Goal: Task Accomplishment & Management: Manage account settings

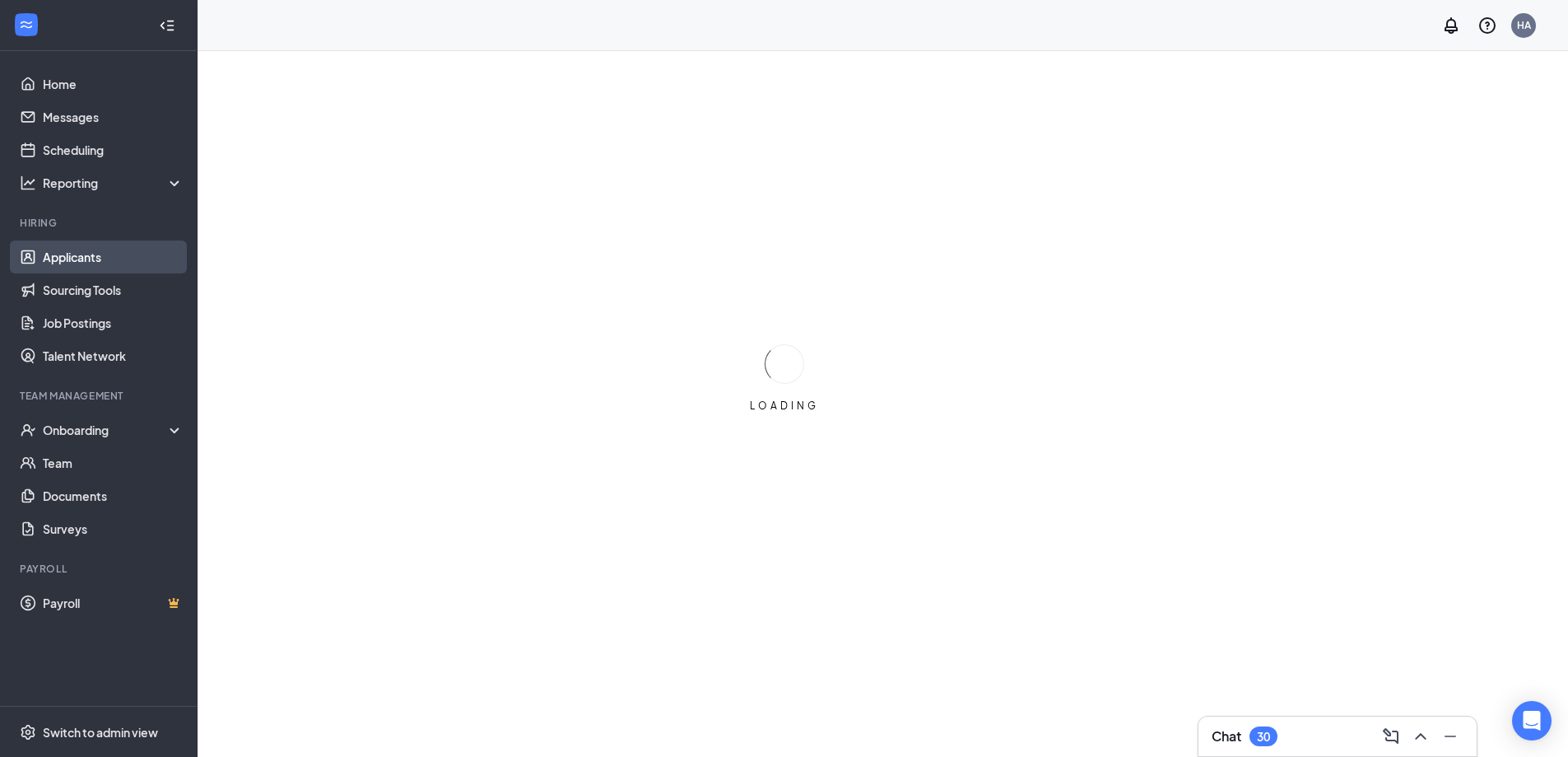
click at [89, 246] on link "Applicants" at bounding box center [112, 257] width 141 height 33
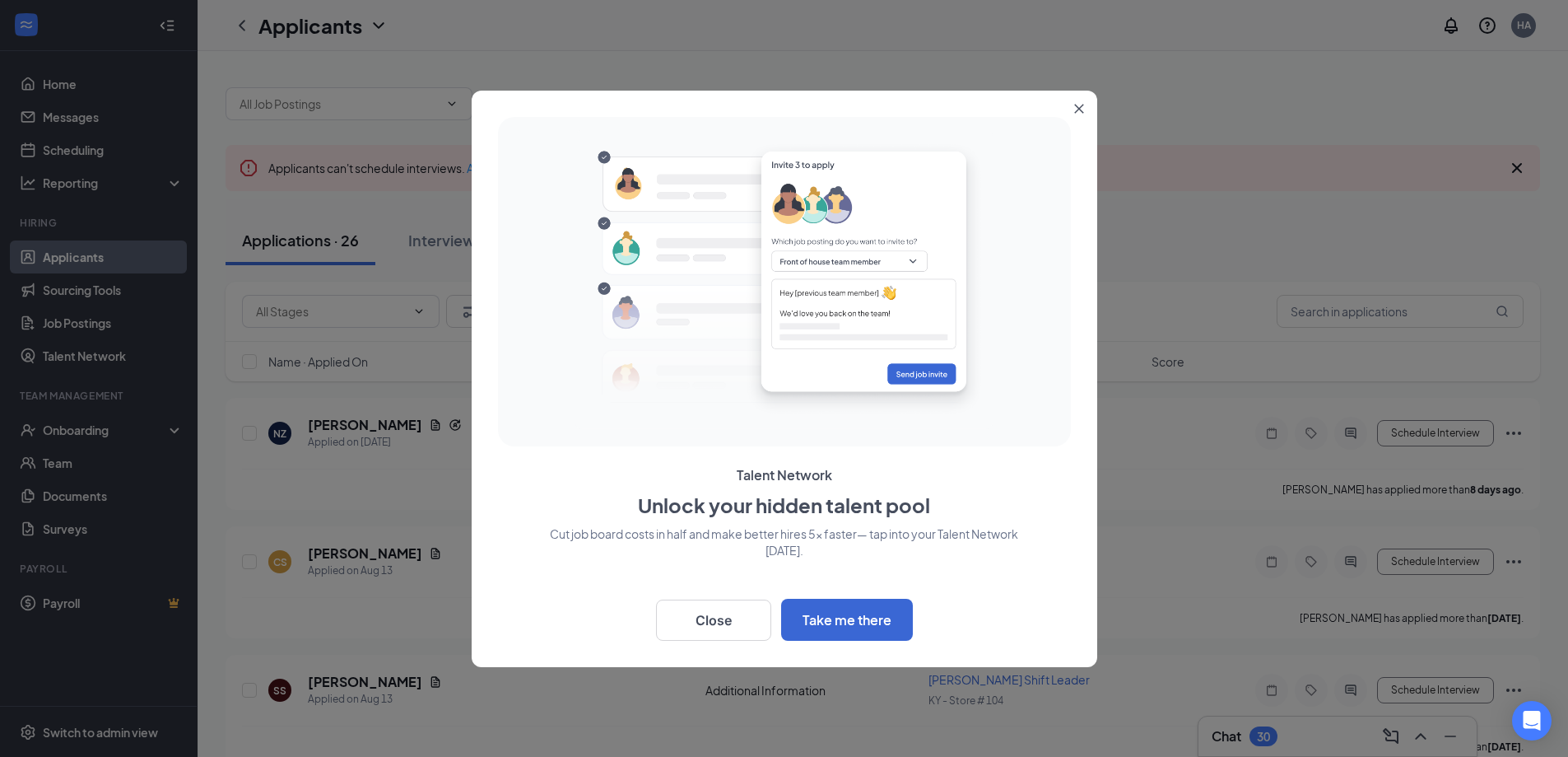
click at [1080, 104] on icon "Close" at bounding box center [1080, 109] width 10 height 10
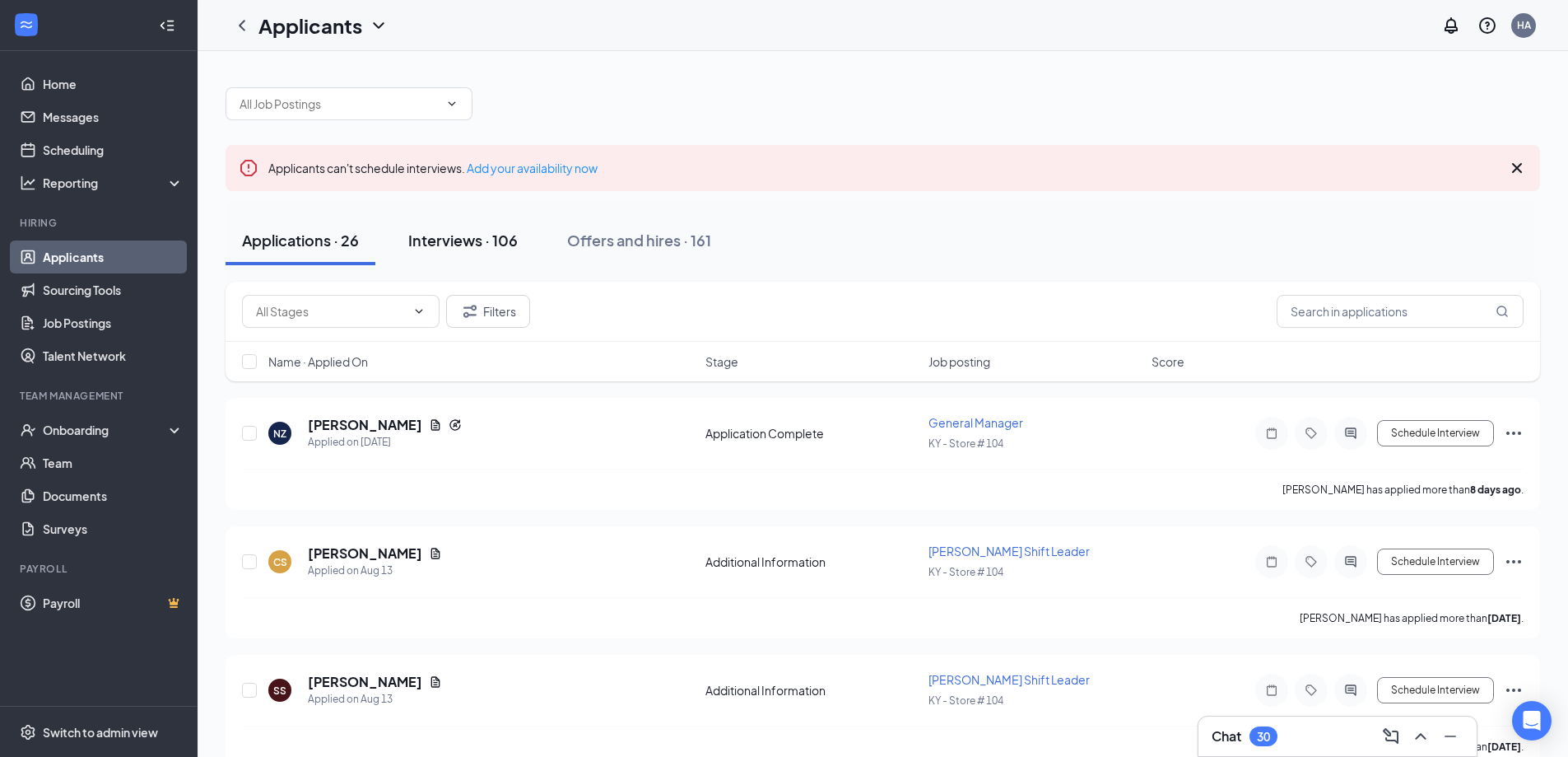
click at [444, 254] on button "Interviews · 106" at bounding box center [463, 241] width 142 height 49
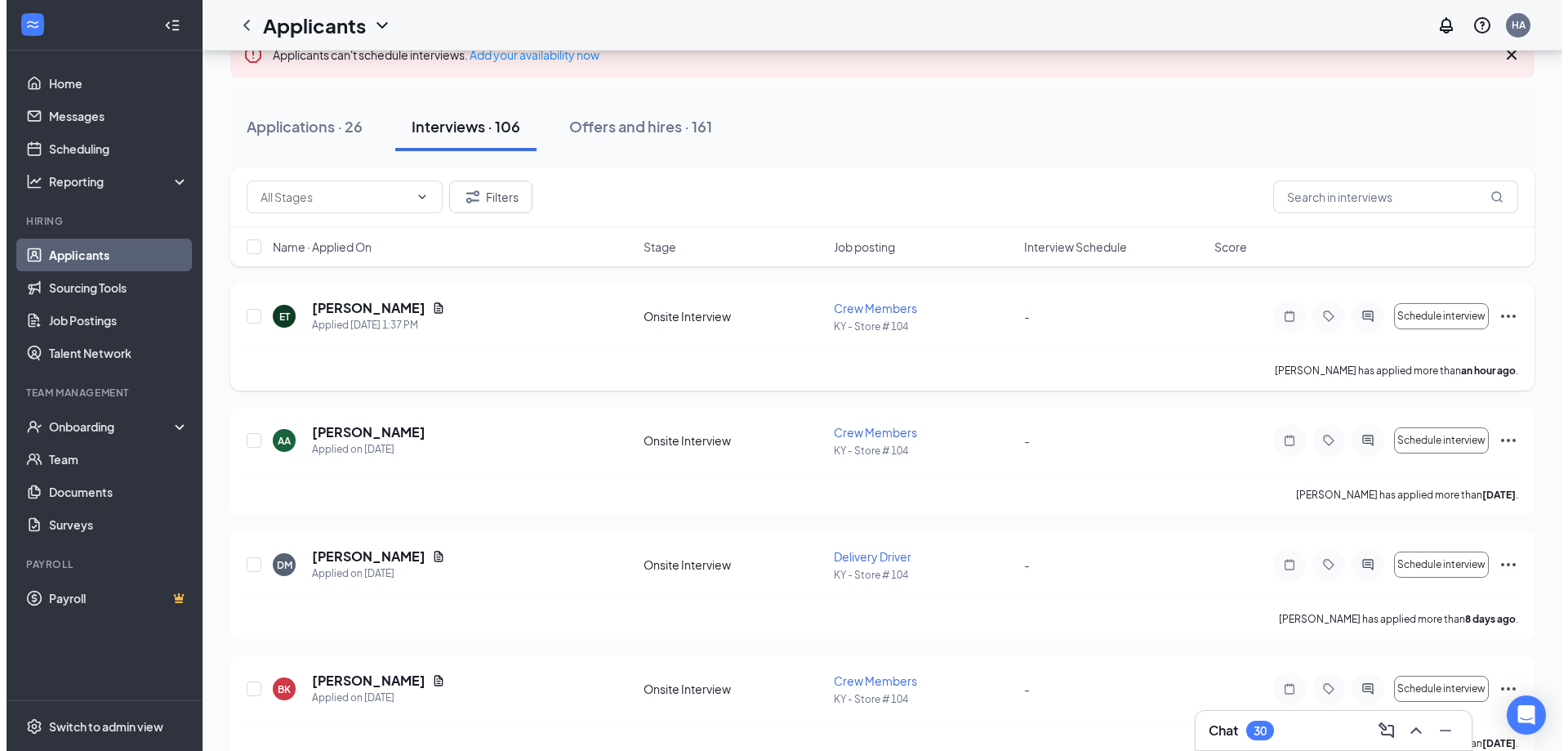
scroll to position [164, 0]
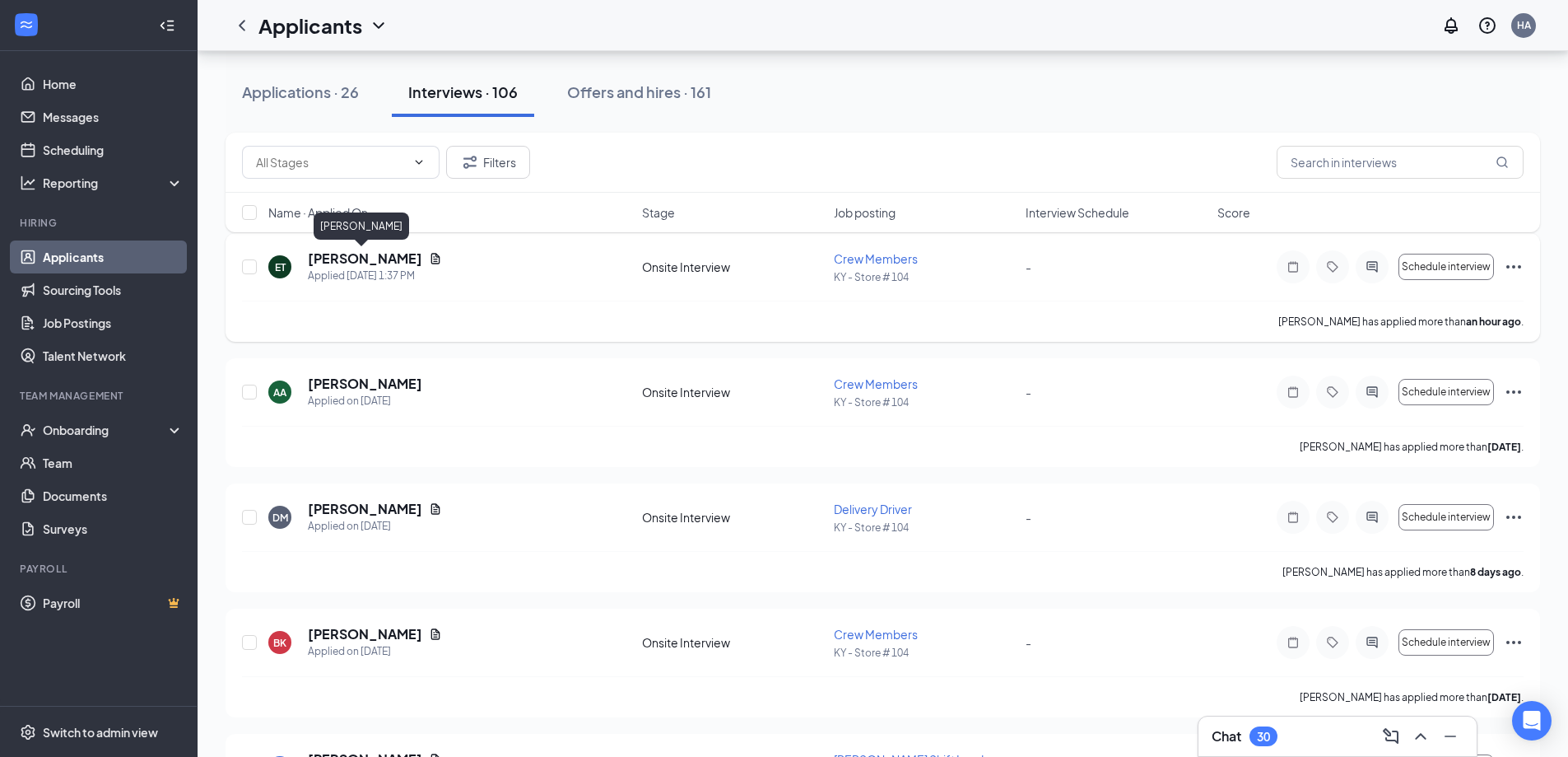
click at [374, 256] on h5 "[PERSON_NAME]" at bounding box center [365, 259] width 114 height 18
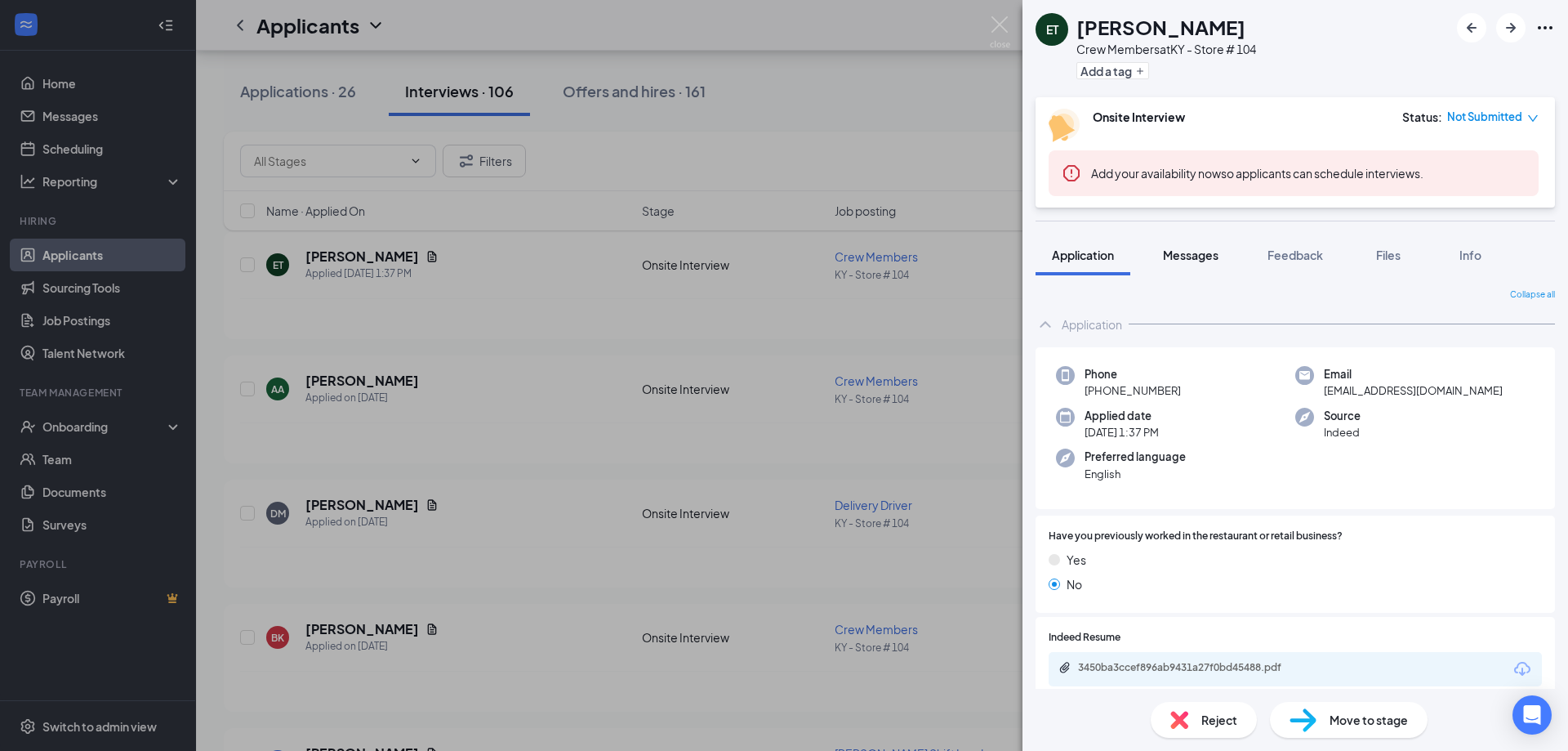
click at [1173, 260] on span "Messages" at bounding box center [1190, 255] width 56 height 15
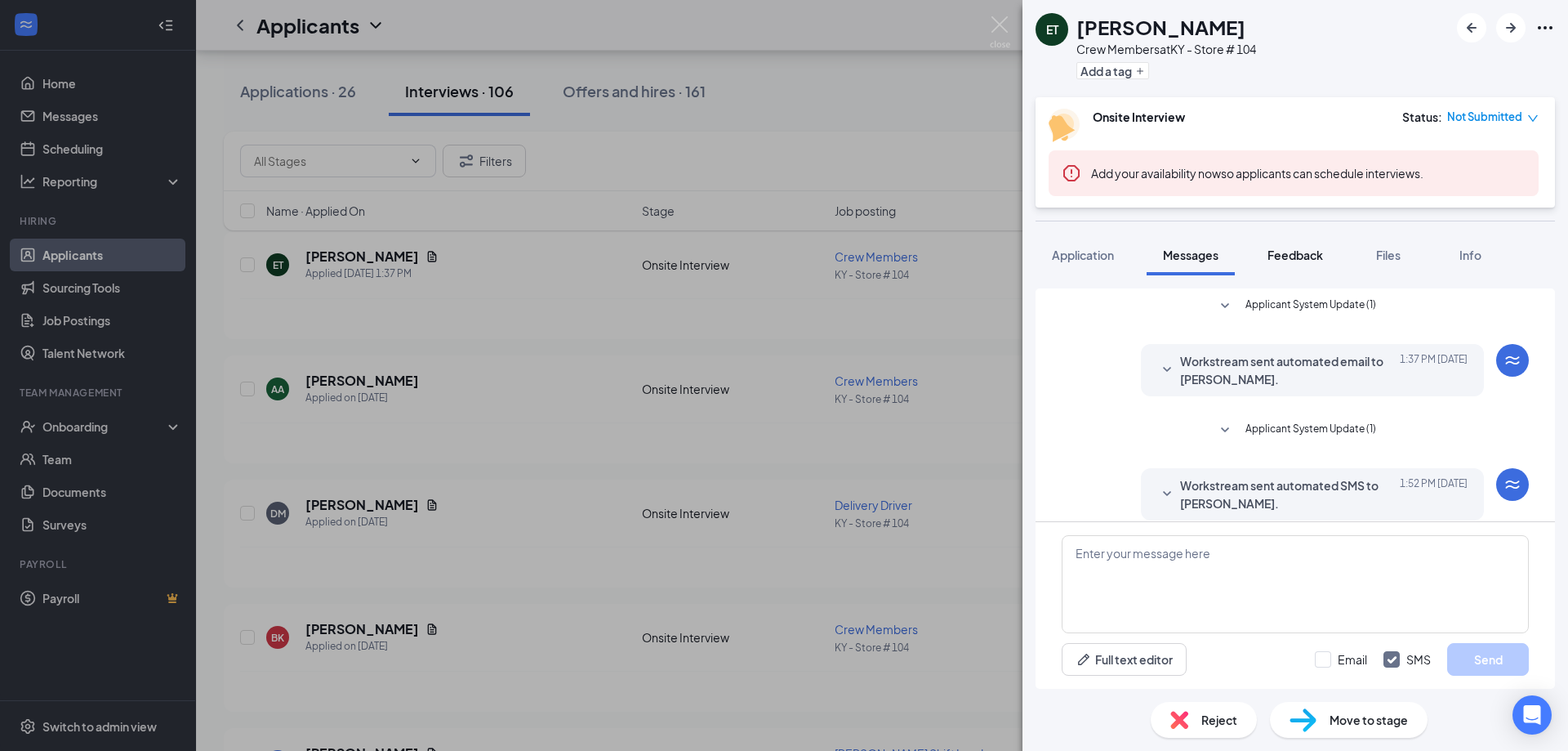
click at [1286, 254] on span "Feedback" at bounding box center [1295, 255] width 56 height 15
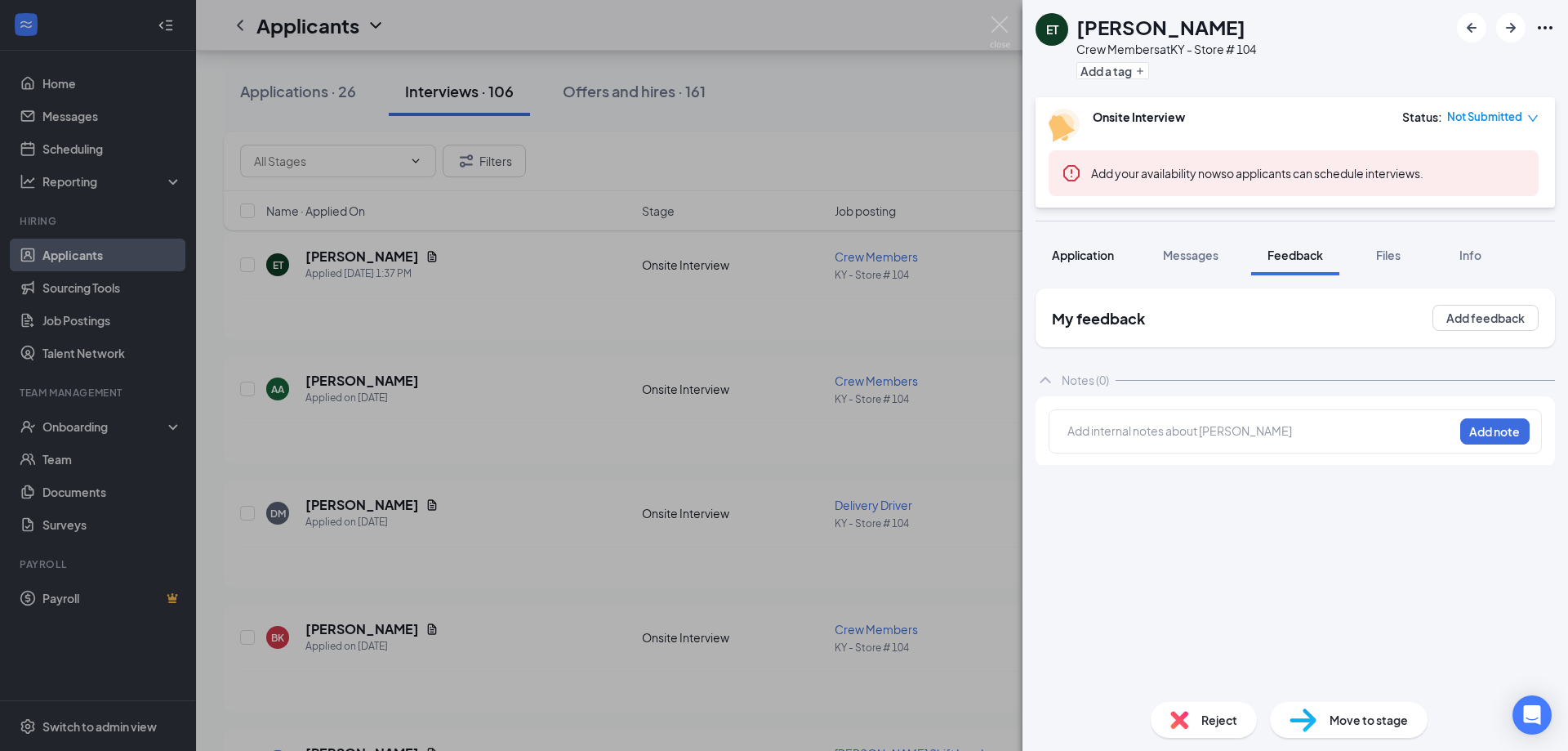
click at [1085, 262] on div "Application" at bounding box center [1082, 255] width 62 height 17
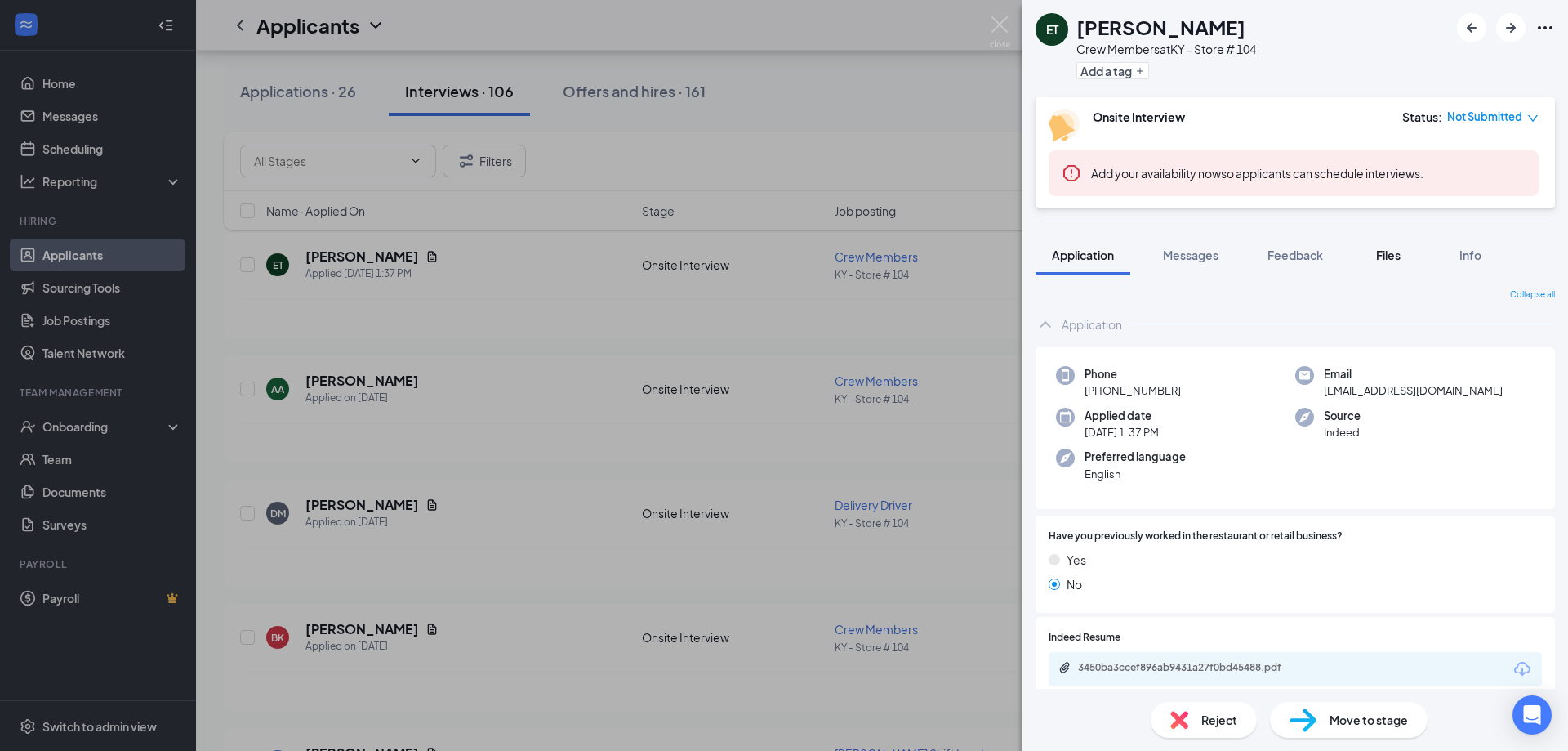
click at [1386, 248] on span "Files" at bounding box center [1388, 255] width 24 height 15
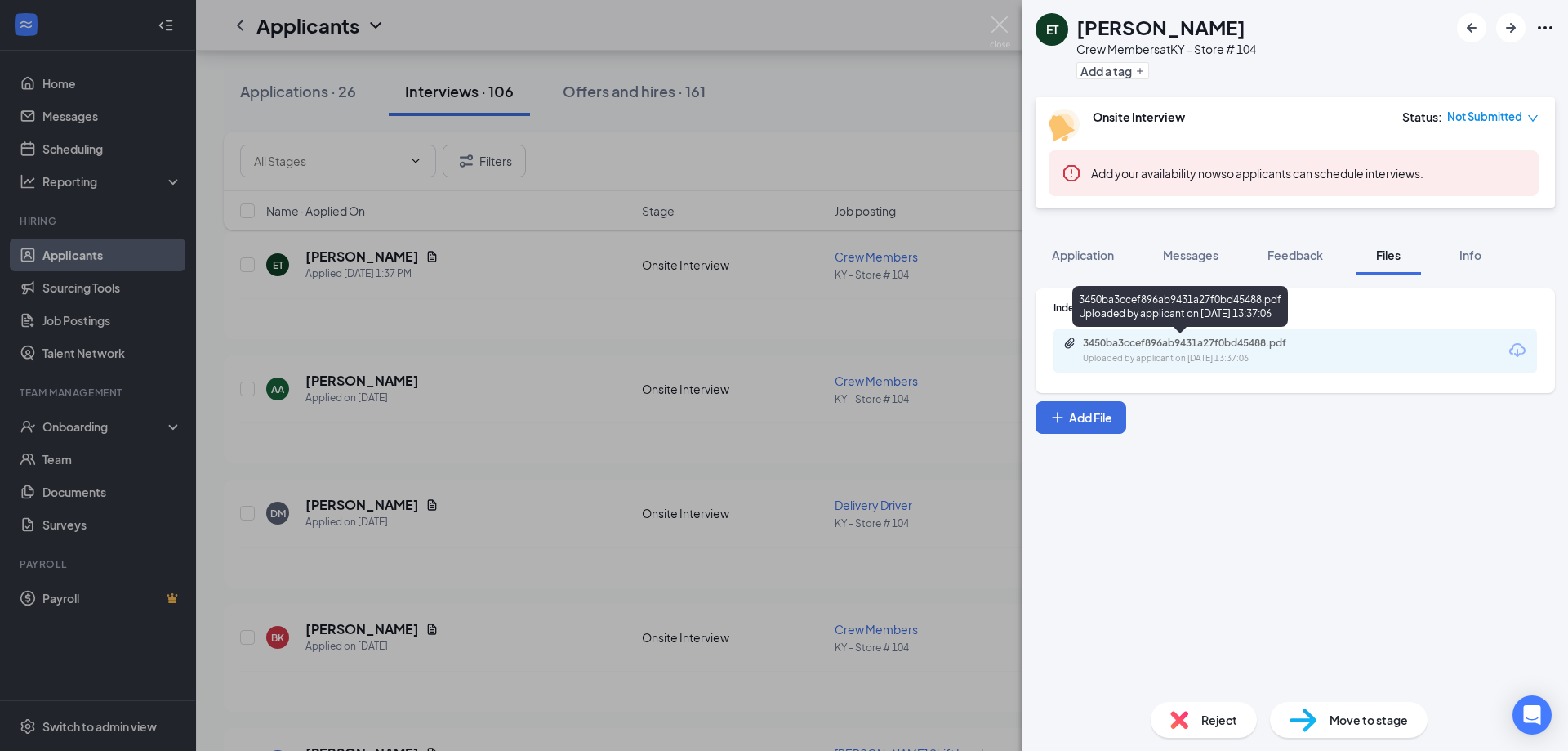
click at [1247, 343] on div "3450ba3ccef896ab9431a27f0bd45488.pdf" at bounding box center [1197, 343] width 229 height 13
click at [786, 146] on div "ET [PERSON_NAME] Crew Members at KY - Store # 104 Add a tag Onsite Interview St…" at bounding box center [784, 375] width 1568 height 751
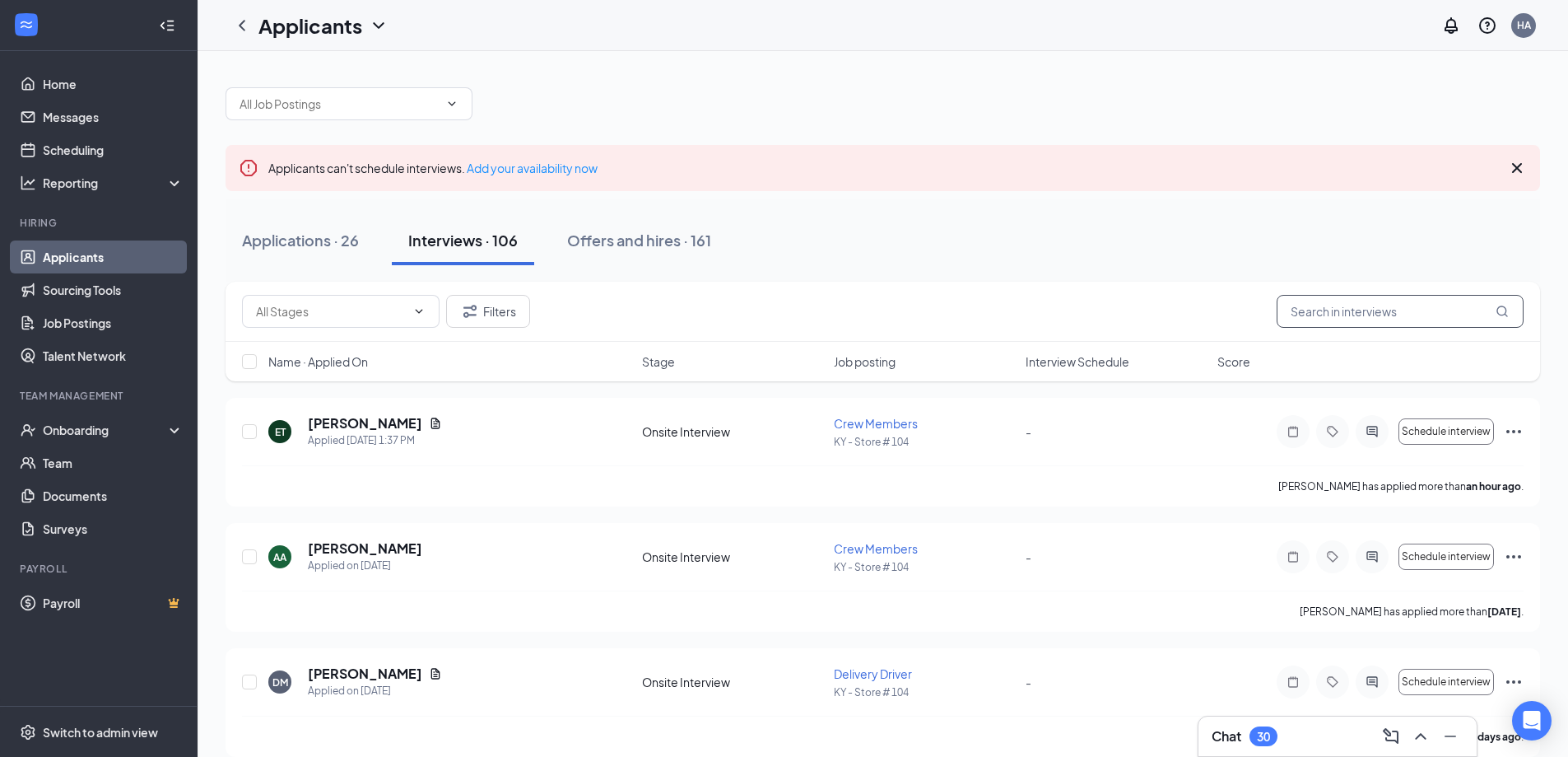
click at [1349, 310] on input "text" at bounding box center [1400, 311] width 247 height 33
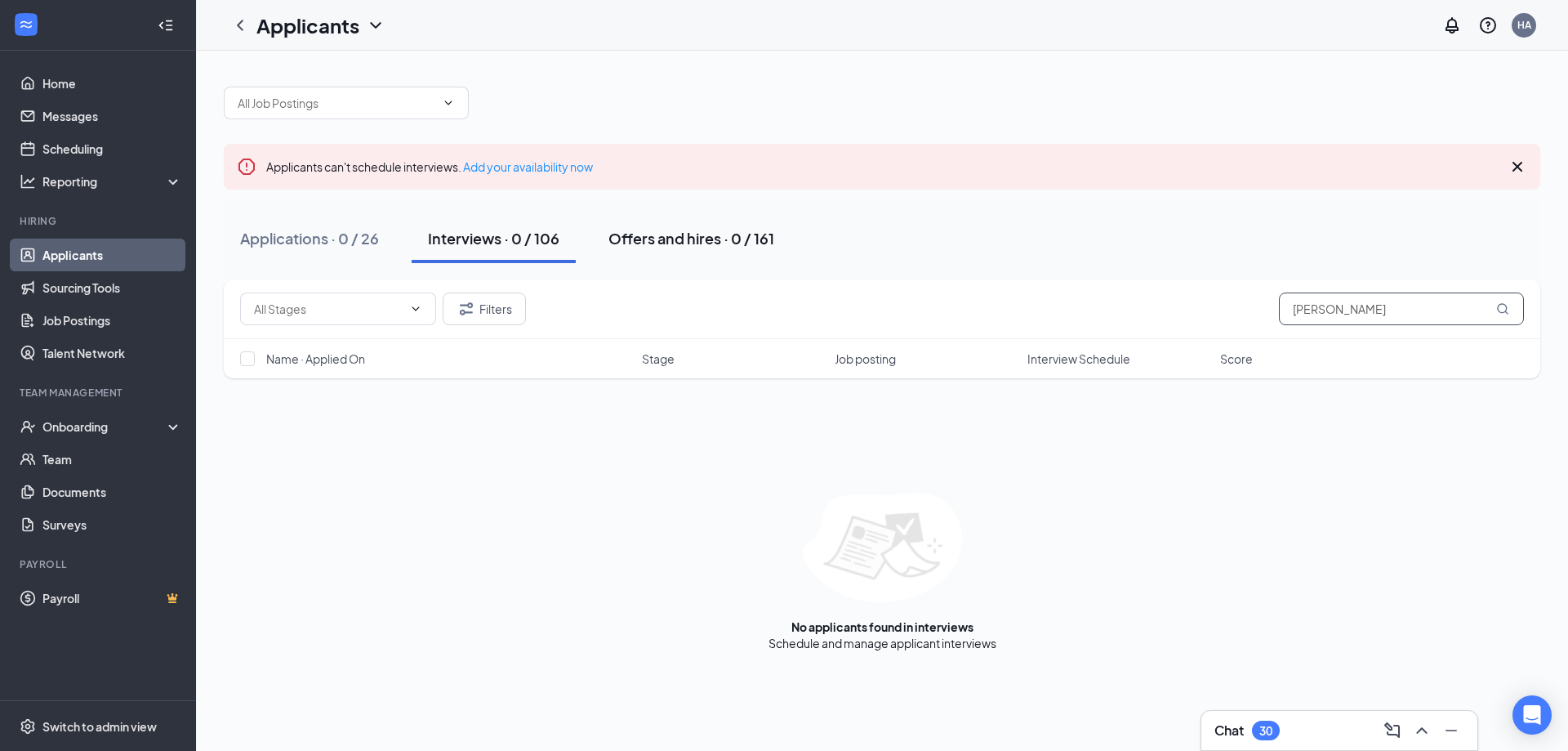
type input "[PERSON_NAME]"
click at [663, 234] on div "Offers and hires · 0 / 161" at bounding box center [690, 238] width 165 height 21
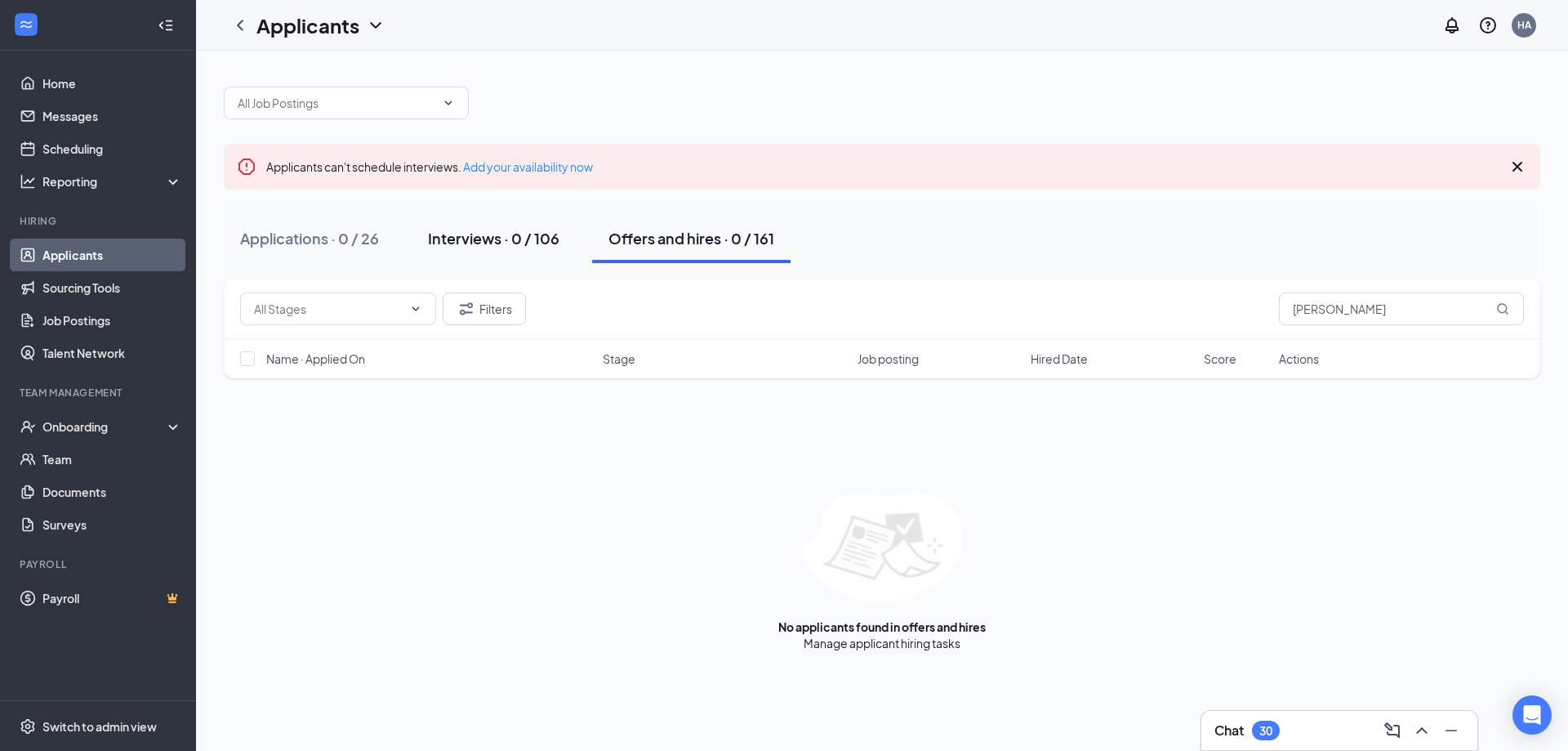
click at [418, 237] on button "Interviews · 0 / 106" at bounding box center [493, 239] width 164 height 49
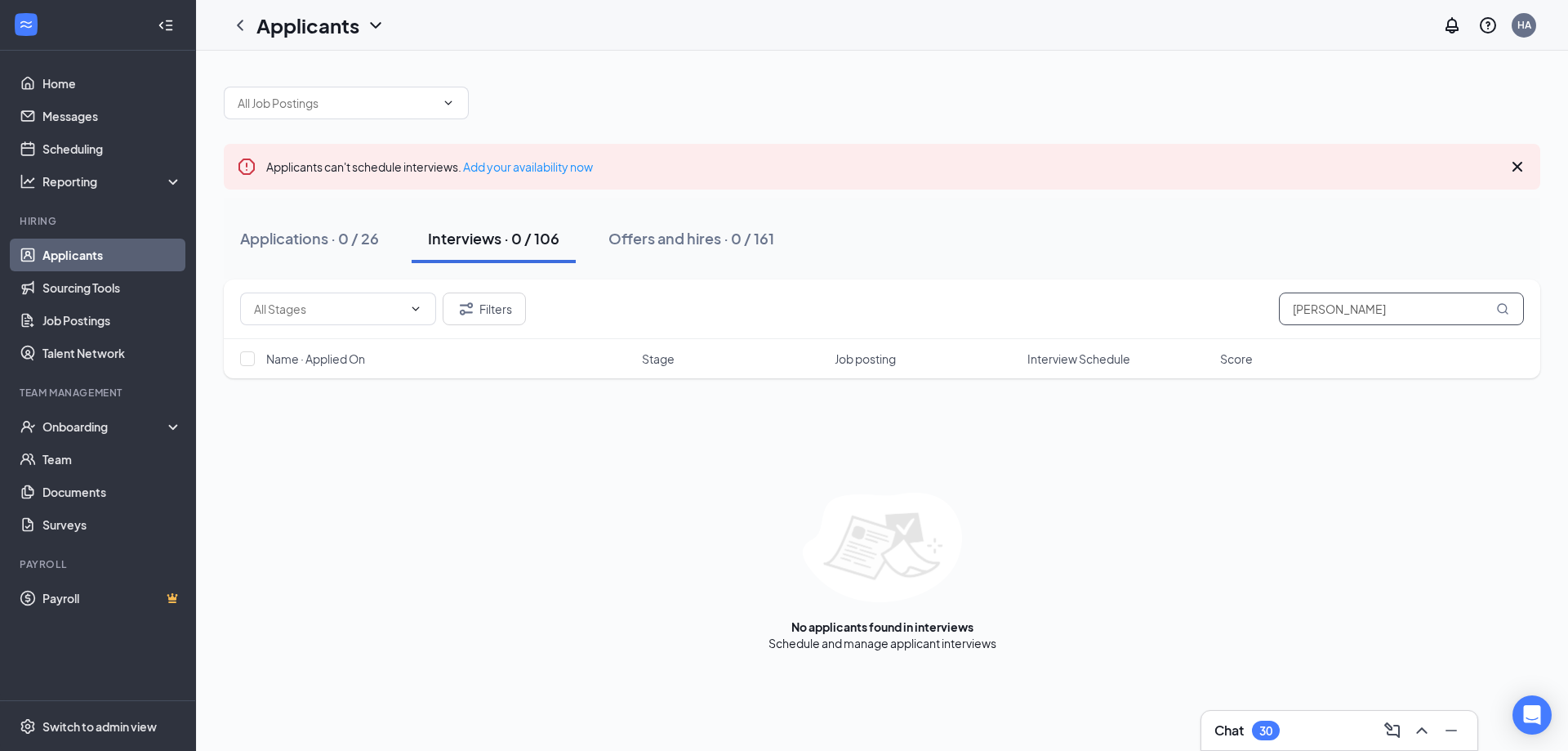
drag, startPoint x: 1332, startPoint y: 305, endPoint x: 1140, endPoint y: 279, distance: 193.8
click at [1140, 279] on div "Filters [PERSON_NAME]" at bounding box center [882, 308] width 1316 height 60
type input "[PERSON_NAME]"
click at [122, 427] on div "Onboarding" at bounding box center [105, 426] width 125 height 17
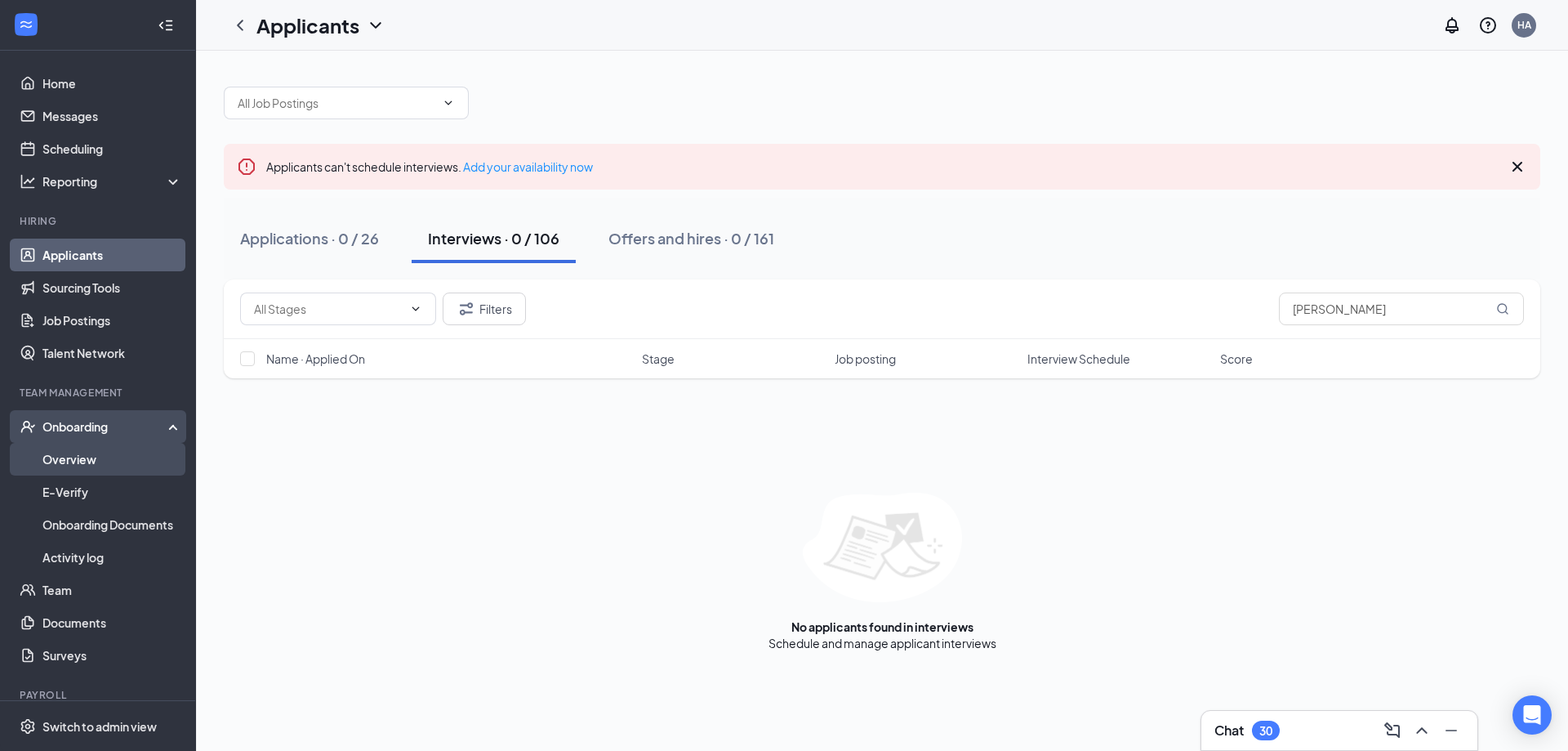
click at [96, 454] on link "Overview" at bounding box center [112, 458] width 140 height 32
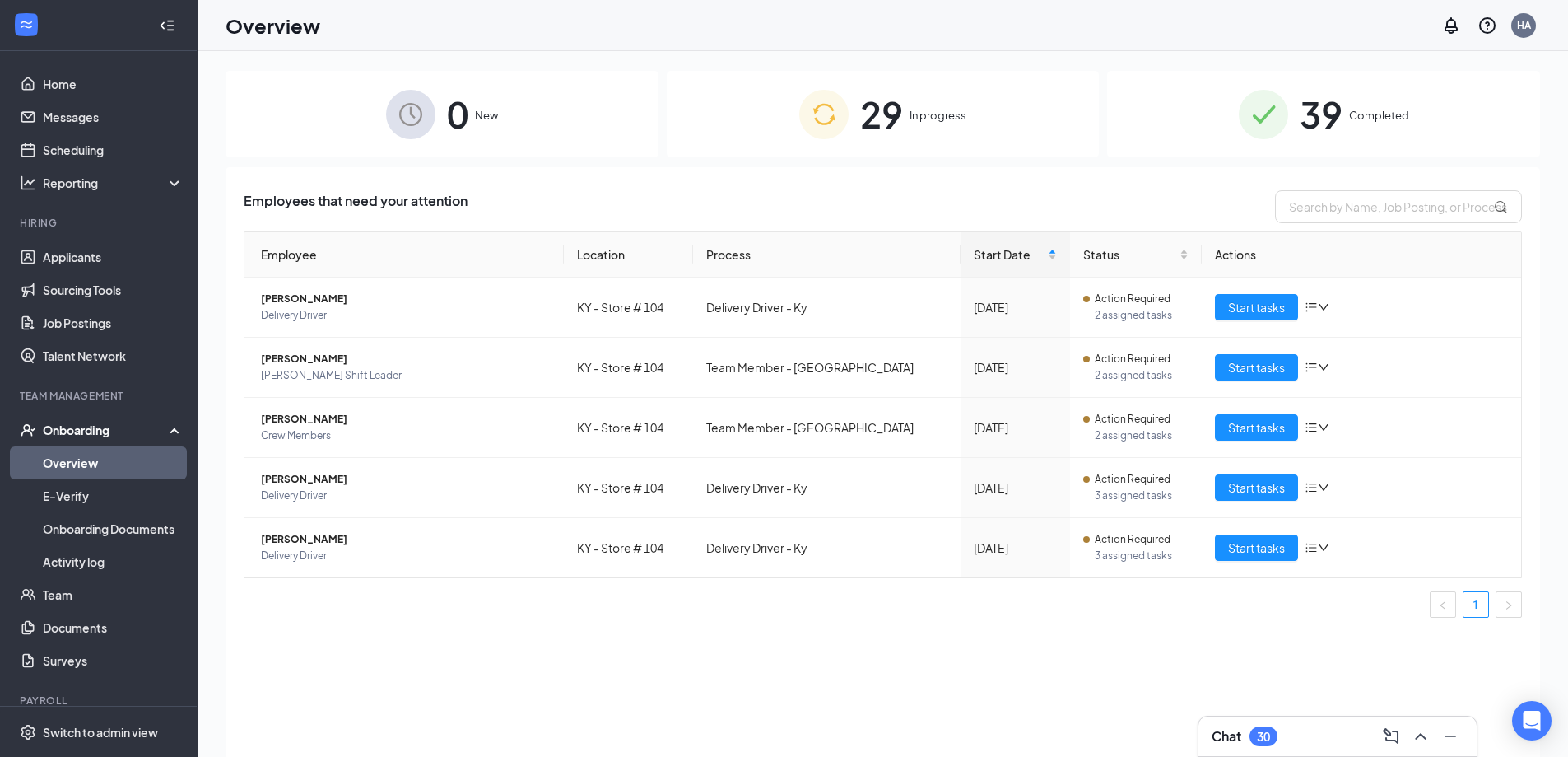
click at [1320, 107] on span "39" at bounding box center [1320, 114] width 42 height 57
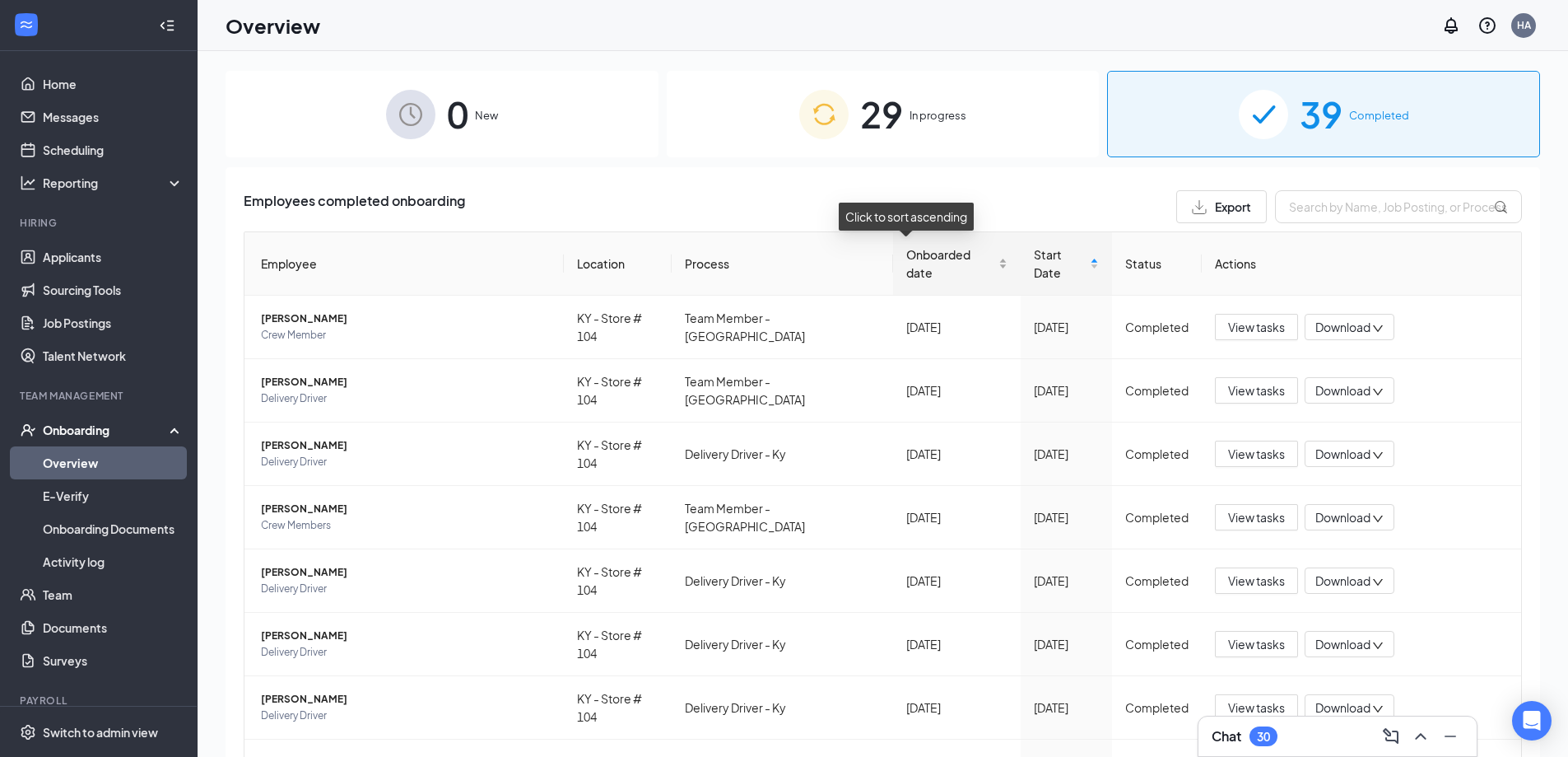
click at [966, 265] on div "Onboarded date" at bounding box center [956, 264] width 101 height 37
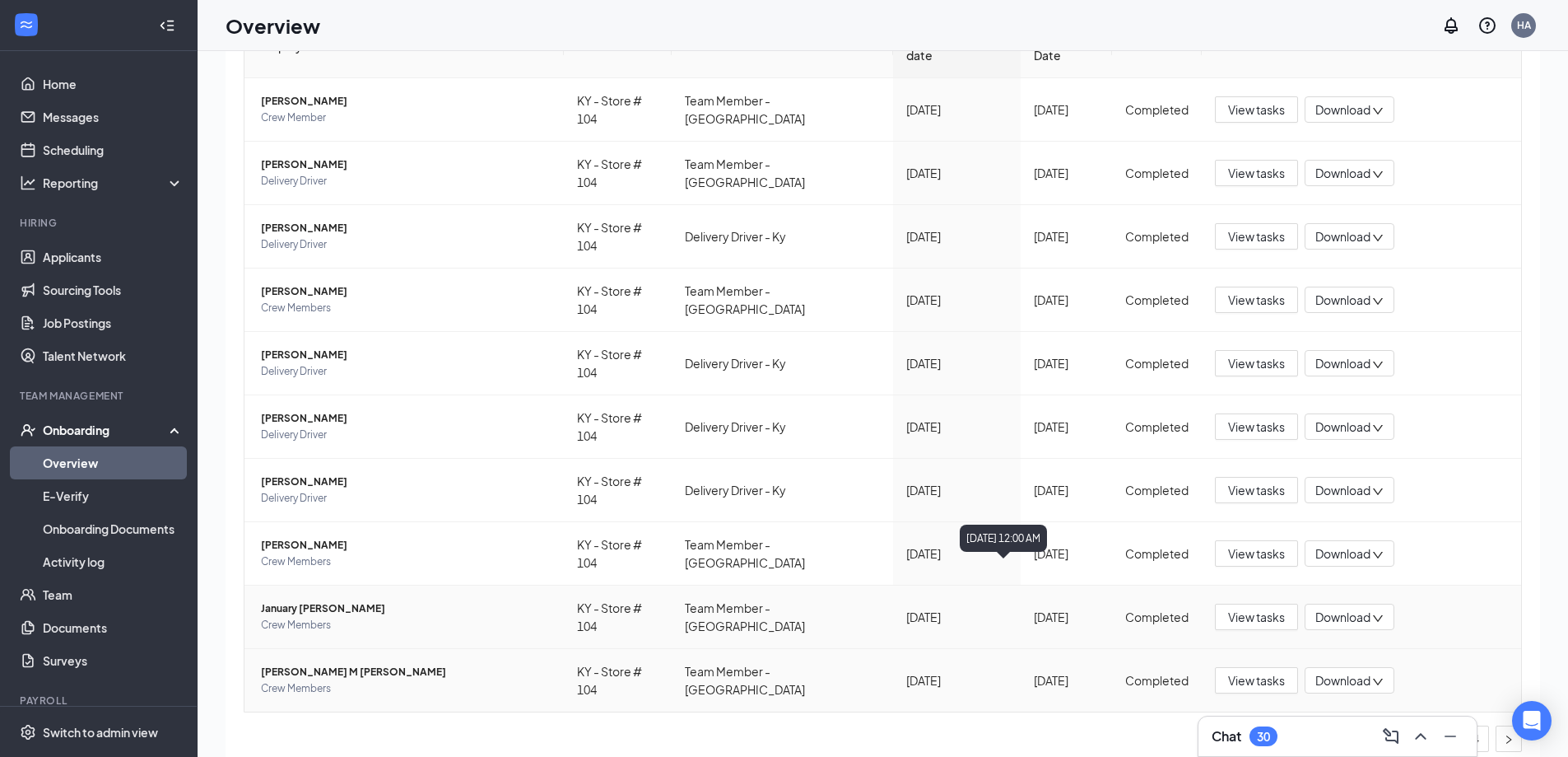
scroll to position [74, 0]
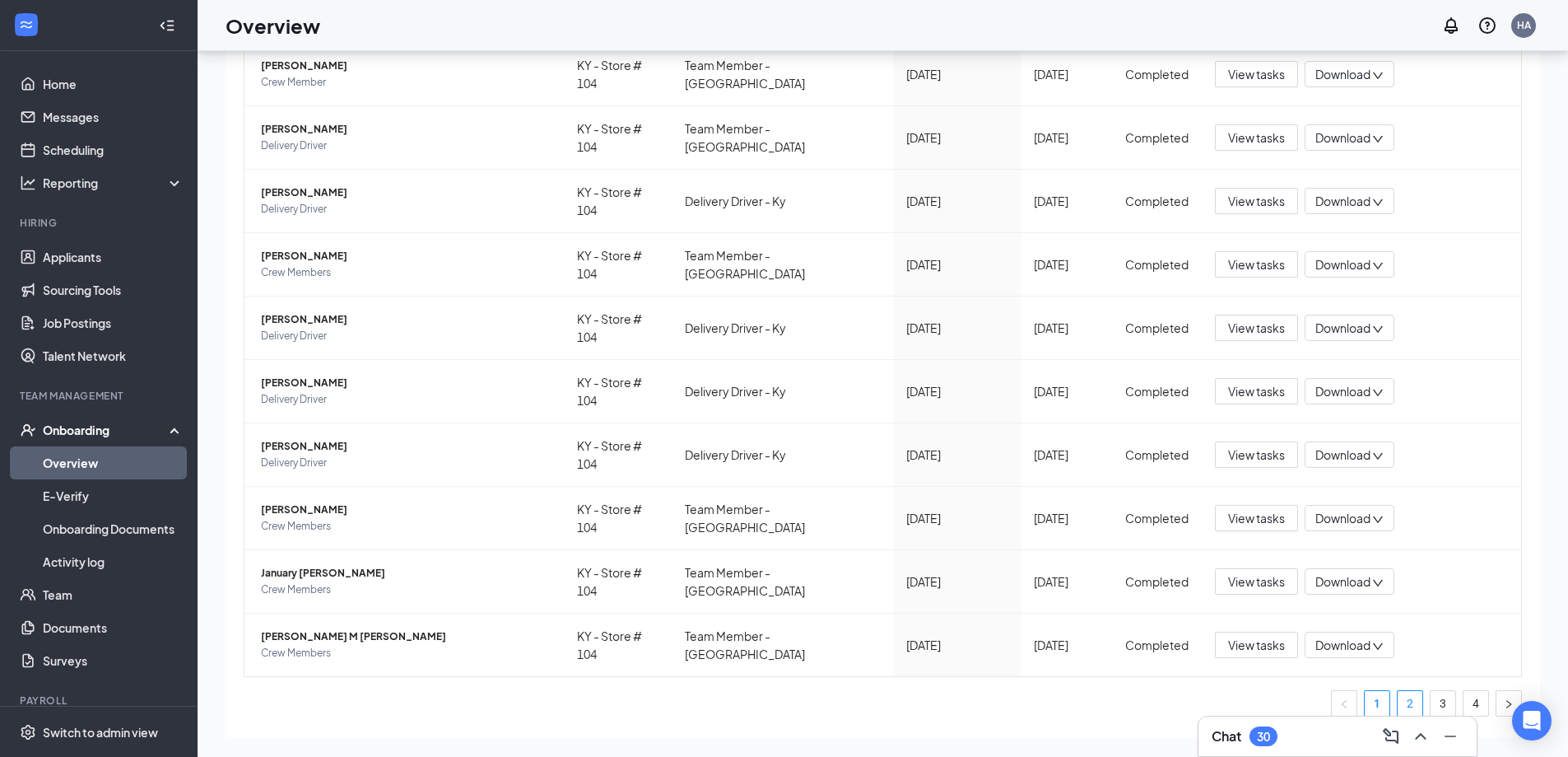
click at [1401, 691] on link "2" at bounding box center [1409, 703] width 25 height 25
